Goal: Task Accomplishment & Management: Manage account settings

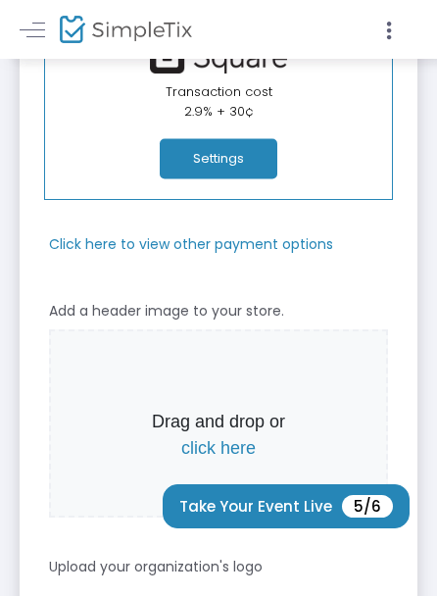
scroll to position [196, 0]
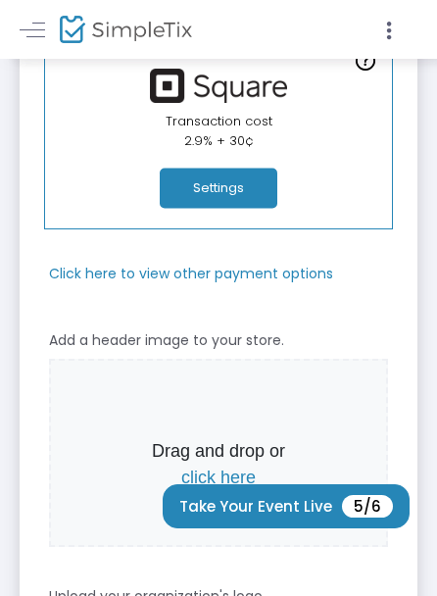
click at [228, 189] on button "Settings" at bounding box center [219, 189] width 118 height 40
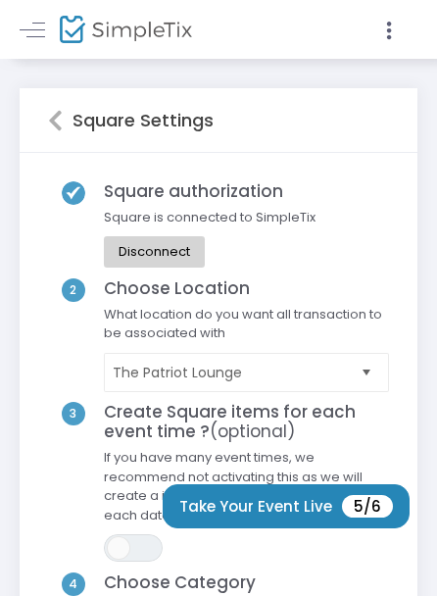
click at [50, 117] on icon at bounding box center [55, 121] width 15 height 24
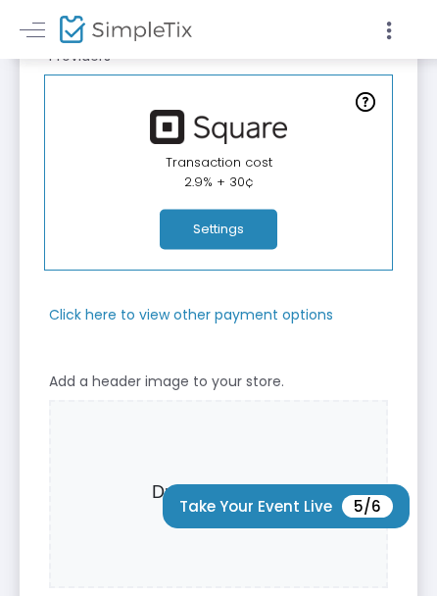
scroll to position [196, 0]
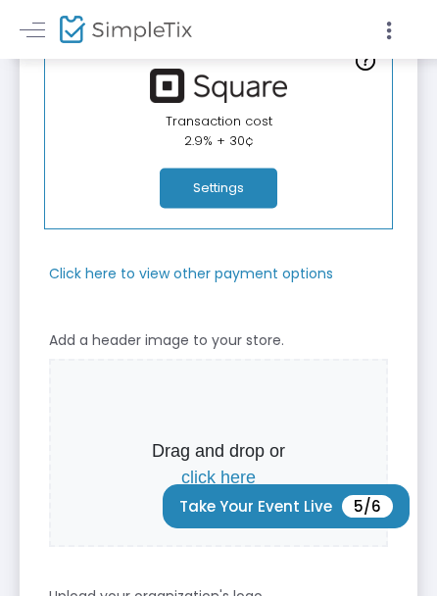
click at [231, 275] on m-panel-subtitle "Click here to view other payment options" at bounding box center [191, 274] width 284 height 21
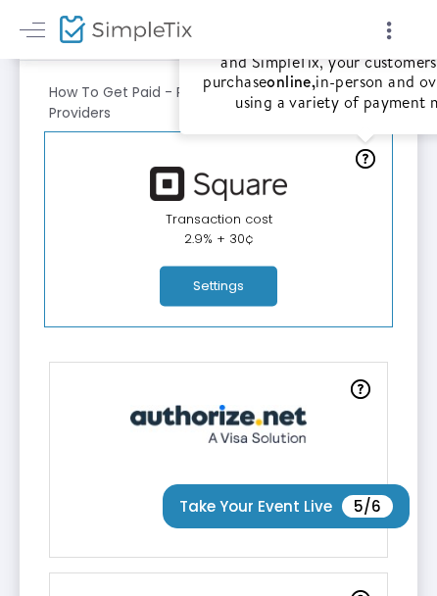
scroll to position [0, 0]
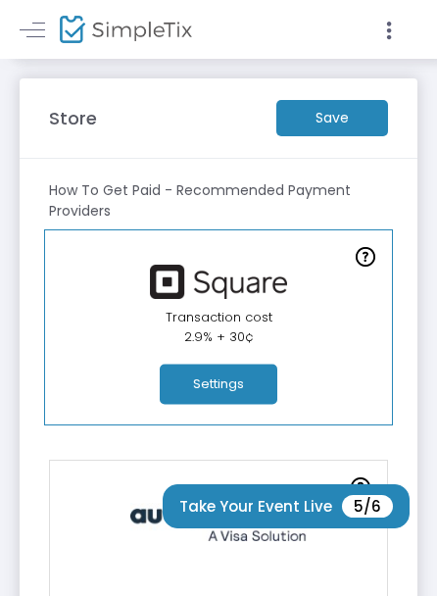
click at [252, 377] on button "Settings" at bounding box center [219, 385] width 118 height 40
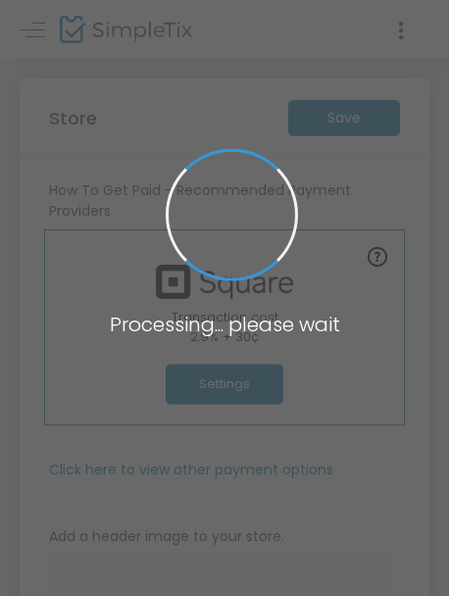
type input "https://ThePatriotLounge"
type input "[EMAIL_ADDRESS][DOMAIN_NAME]"
type input "8.375 %"
radio input "true"
radio input "false"
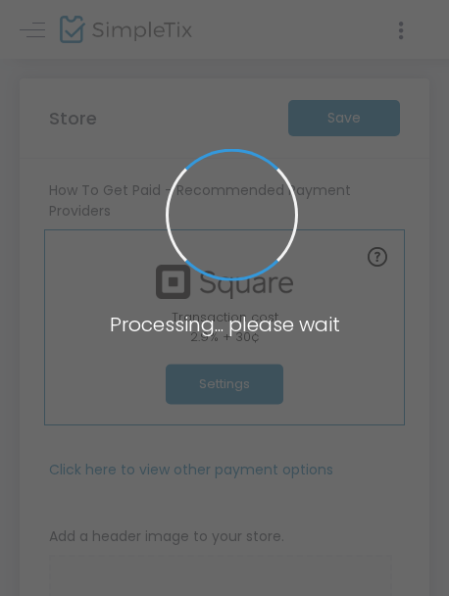
radio input "true"
type input "The Patriot Lounge"
type input "8458265722"
type input "info@thepatriotlounge.com"
type input "[DOMAIN_NAME][URL]"
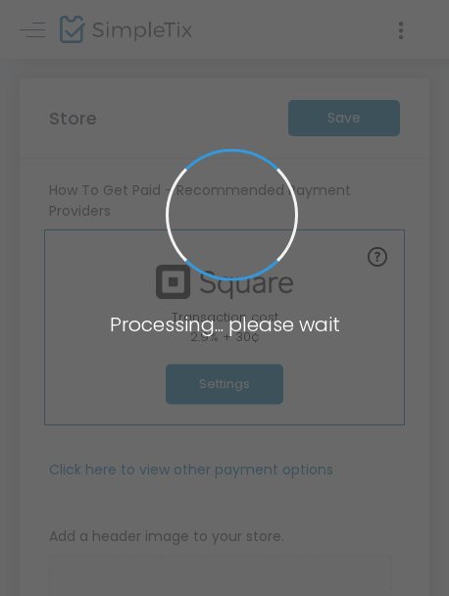
type input "[URL][DOMAIN_NAME]"
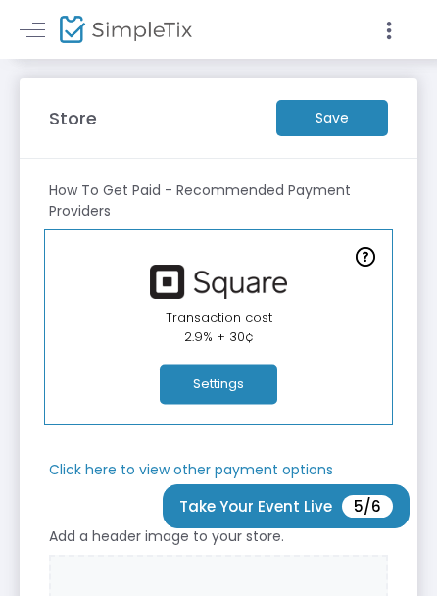
click at [318, 126] on m-button "Save" at bounding box center [333, 118] width 112 height 36
click at [231, 381] on button "Settings" at bounding box center [219, 385] width 118 height 40
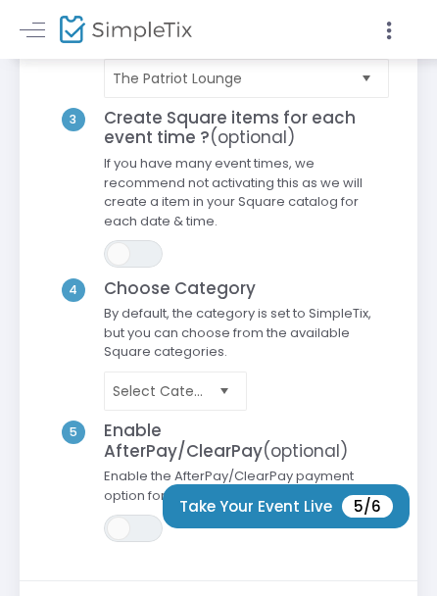
scroll to position [392, 0]
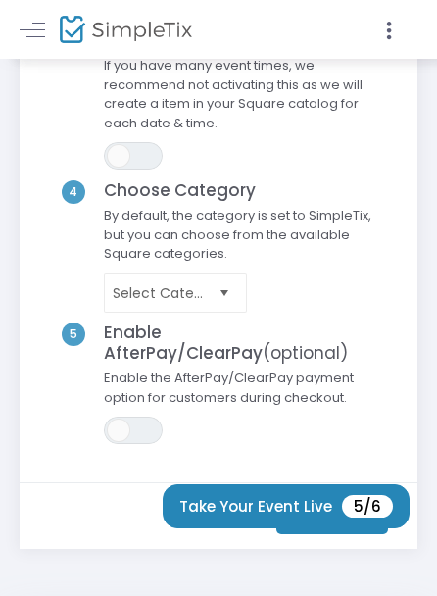
click at [227, 289] on span "Select" at bounding box center [224, 293] width 32 height 32
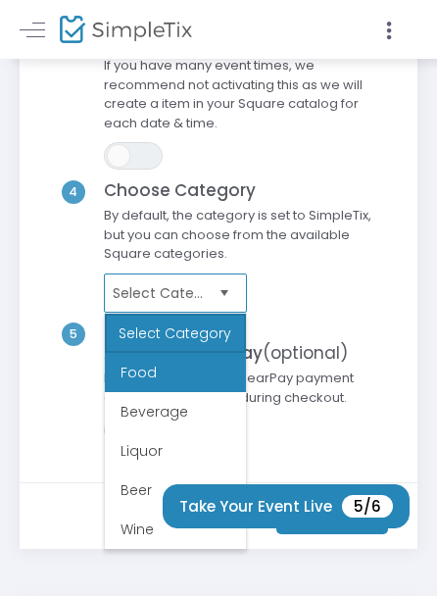
click at [160, 383] on li "Food" at bounding box center [175, 372] width 141 height 39
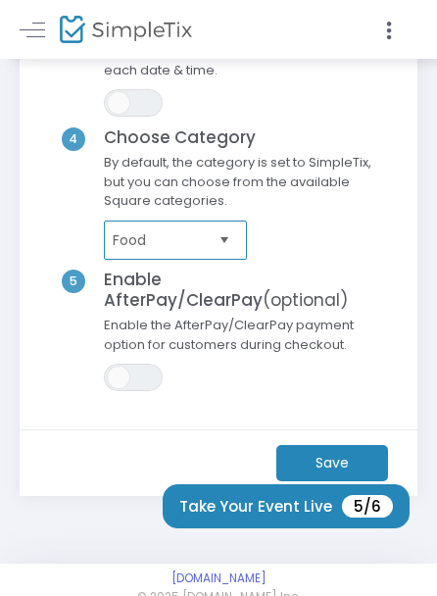
scroll to position [474, 0]
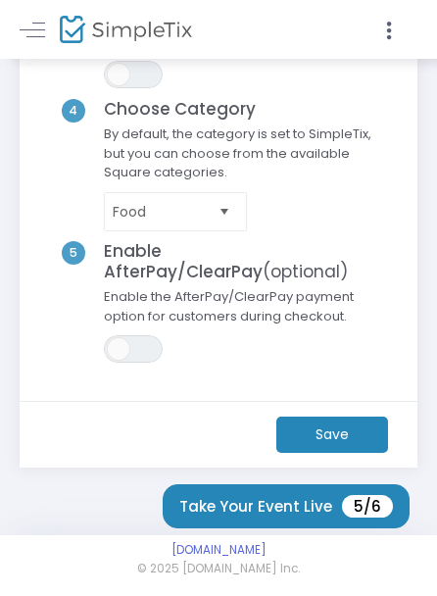
click at [319, 427] on m-button "Save" at bounding box center [333, 435] width 112 height 36
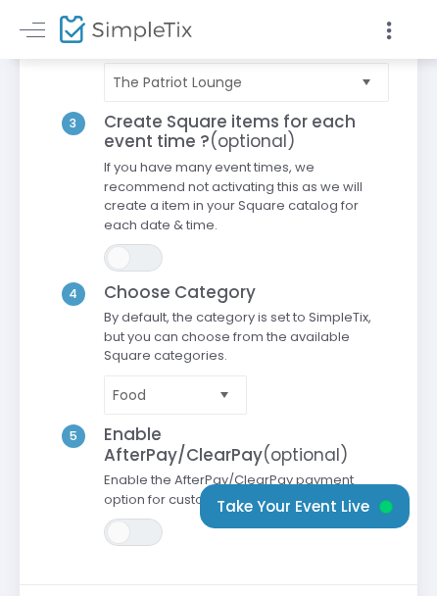
scroll to position [0, 0]
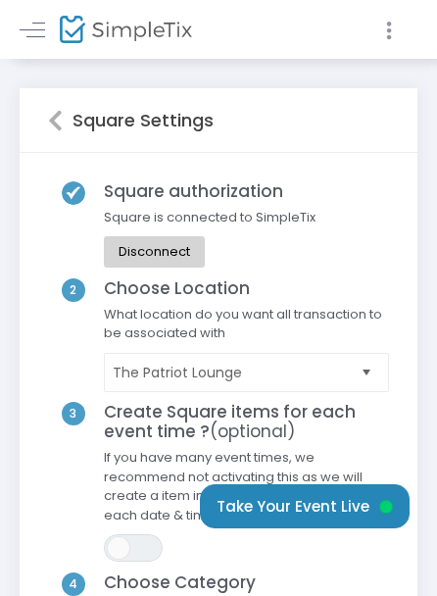
click at [389, 34] on icon at bounding box center [389, 31] width 18 height 25
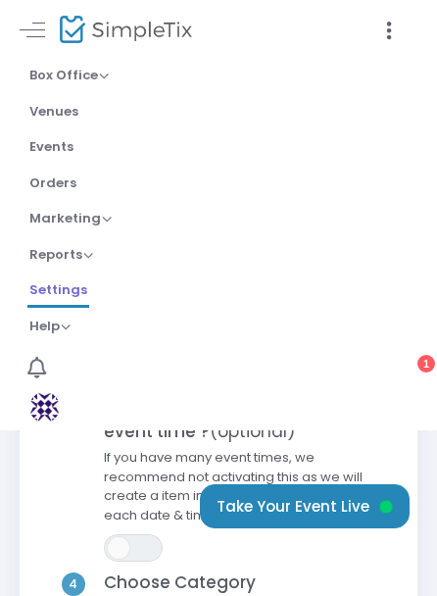
click at [74, 291] on span "Settings" at bounding box center [58, 290] width 58 height 20
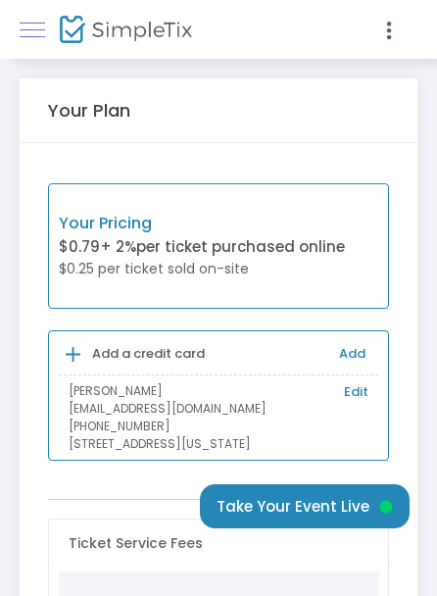
click at [31, 29] on span at bounding box center [32, 29] width 25 height 1
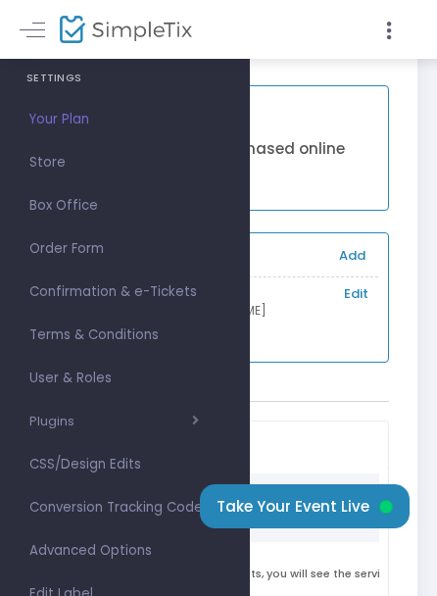
click at [335, 114] on p "Your Pricing" at bounding box center [202, 126] width 286 height 24
click at [386, 35] on icon at bounding box center [389, 31] width 18 height 25
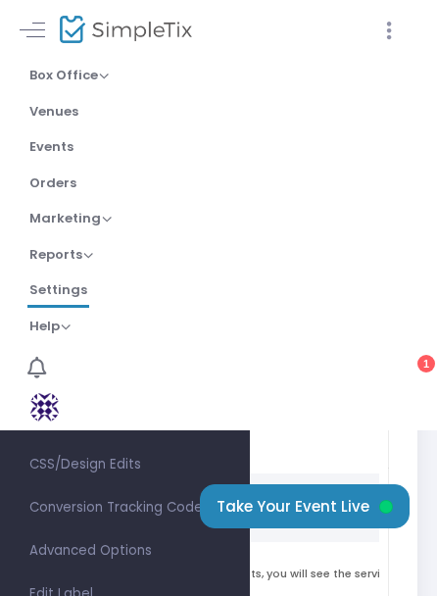
click at [390, 28] on icon at bounding box center [389, 31] width 18 height 25
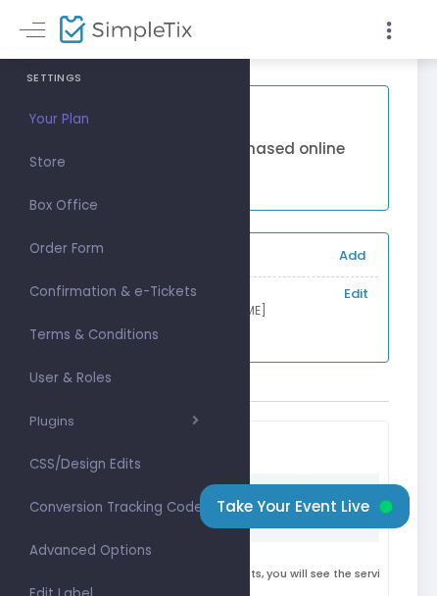
click at [318, 88] on div "Your Pricing $0.79 + 2% per ticket purchased online $0.25 per ticket sold on-si…" at bounding box center [219, 148] width 342 height 126
click at [320, 70] on div "Your Pricing $0.79 + 2% per ticket purchased online $0.25 per ticket sold on-si…" at bounding box center [219, 371] width 398 height 652
